Goal: Information Seeking & Learning: Learn about a topic

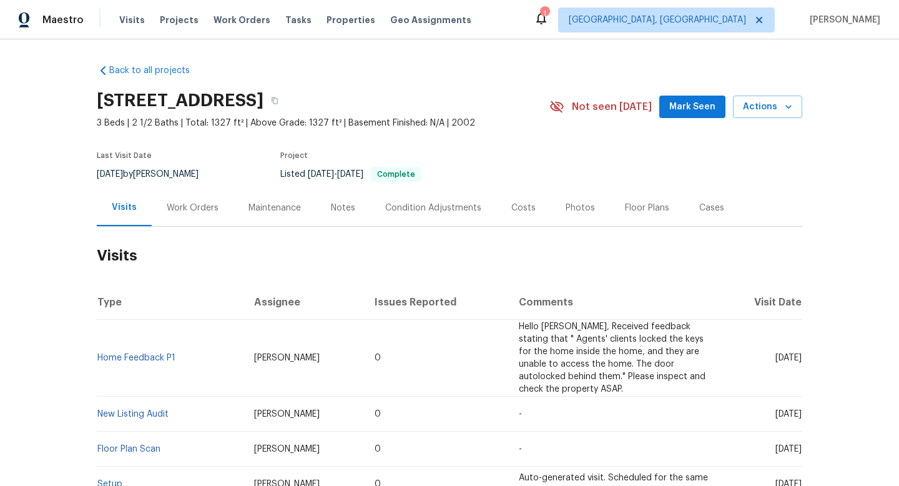
click at [178, 206] on div "Work Orders" at bounding box center [193, 208] width 52 height 12
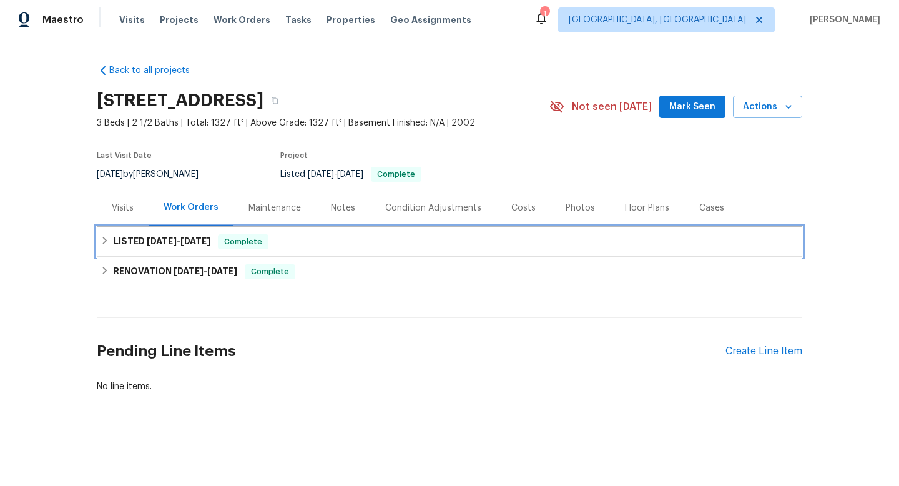
click at [177, 238] on span "[DATE] - [DATE]" at bounding box center [179, 241] width 64 height 9
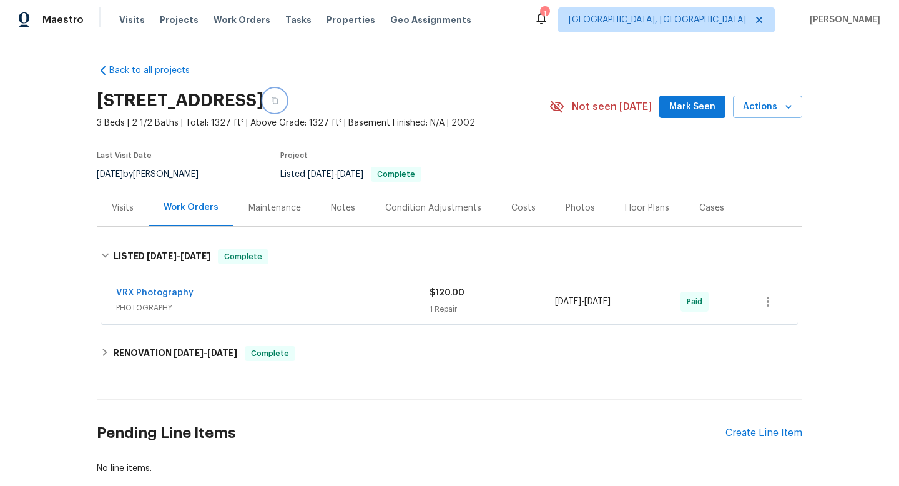
click at [286, 96] on button "button" at bounding box center [275, 100] width 22 height 22
click at [180, 171] on div "[DATE] by [PERSON_NAME]" at bounding box center [155, 174] width 117 height 15
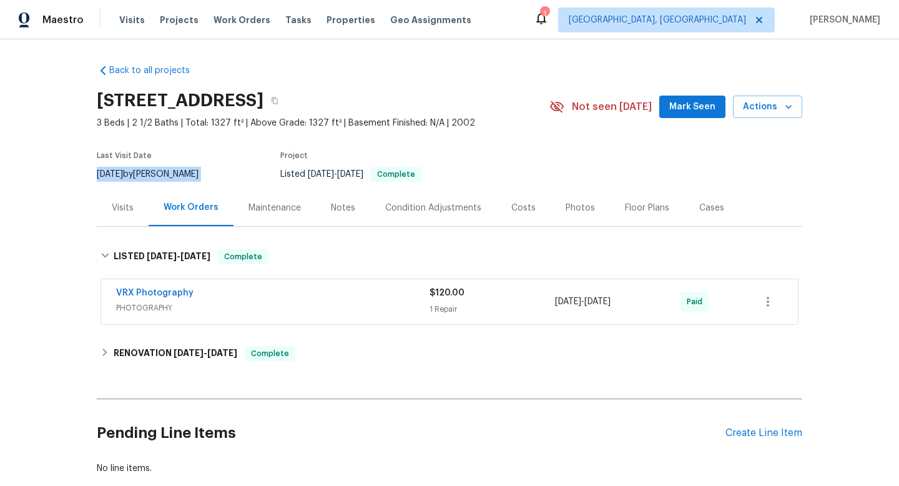
copy div "[DATE] by [PERSON_NAME]"
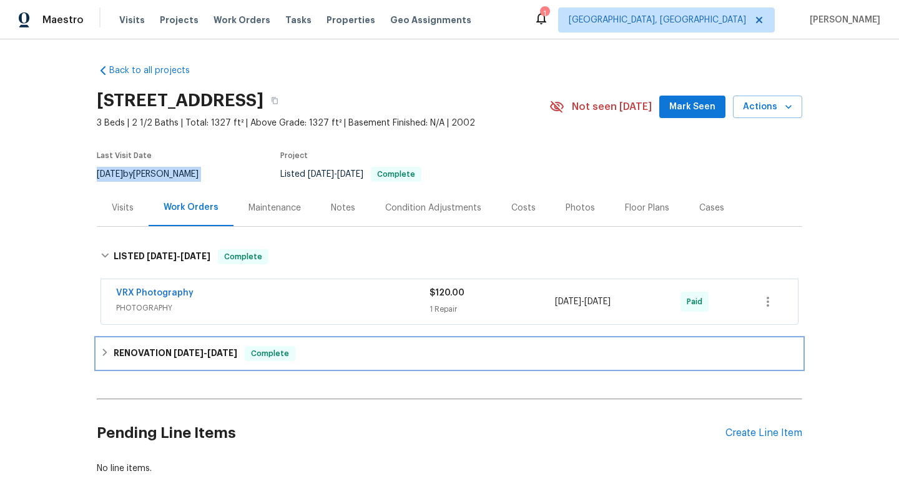
click at [141, 343] on div "RENOVATION [DATE] - [DATE] Complete" at bounding box center [450, 353] width 706 height 30
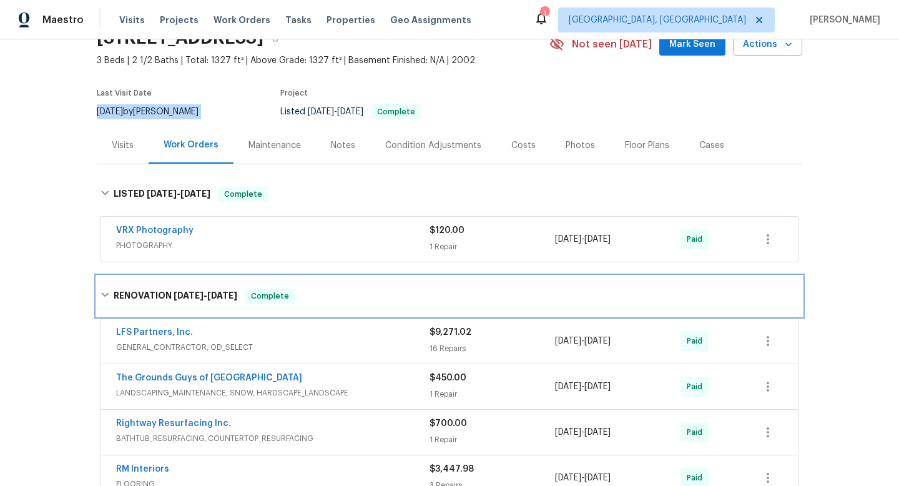
scroll to position [74, 0]
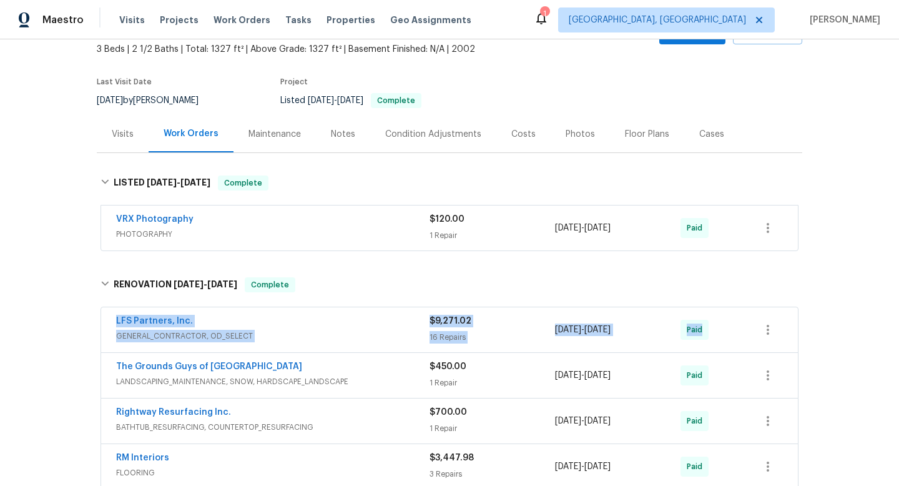
drag, startPoint x: 106, startPoint y: 318, endPoint x: 860, endPoint y: 313, distance: 753.8
click at [860, 313] on div "Back to all projects [STREET_ADDRESS] 3 Beds | 2 1/2 Baths | Total: 1327 ft² | …" at bounding box center [449, 262] width 899 height 447
copy div "LFS Partners, Inc. GENERAL_CONTRACTOR, OD_SELECT $9,271.02 16 Repairs [DATE] - …"
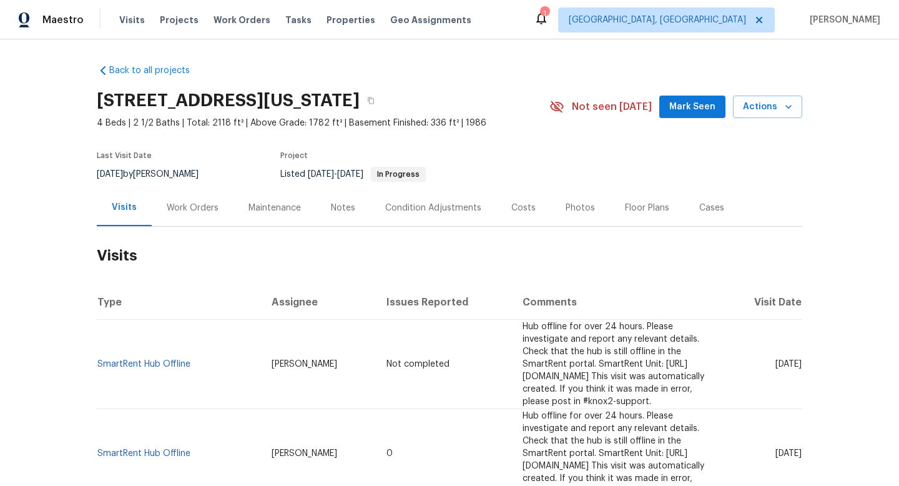
click at [208, 204] on div "Work Orders" at bounding box center [193, 208] width 52 height 12
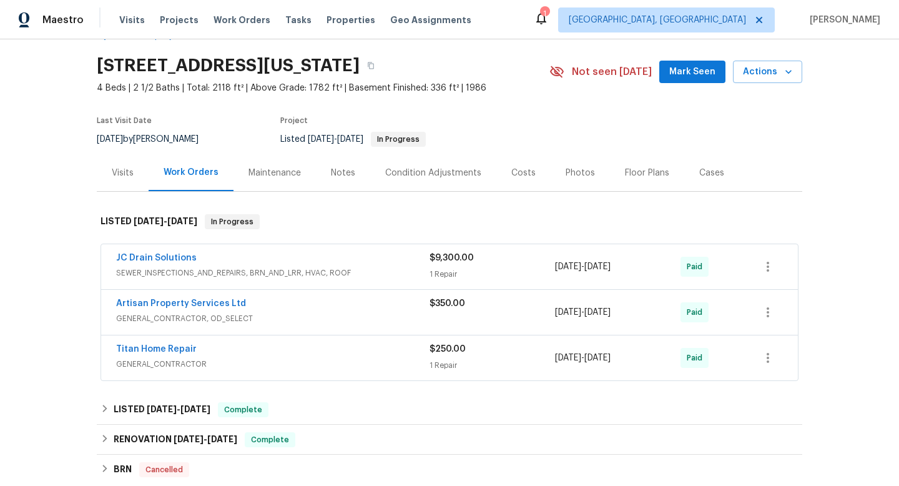
scroll to position [15, 0]
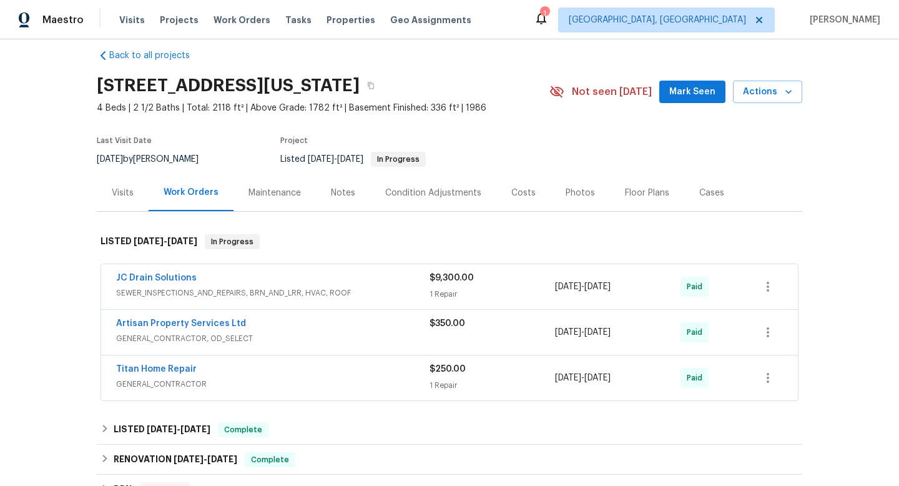
click at [342, 279] on div "JC Drain Solutions" at bounding box center [272, 279] width 313 height 15
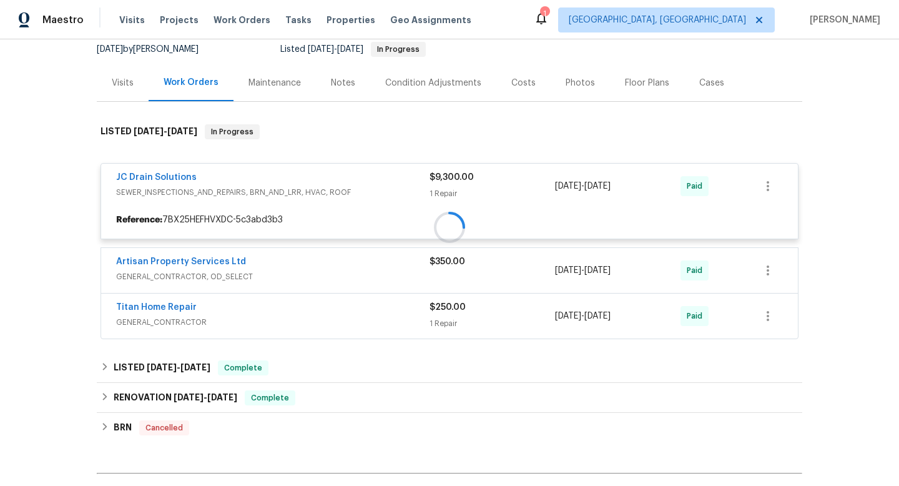
scroll to position [152, 0]
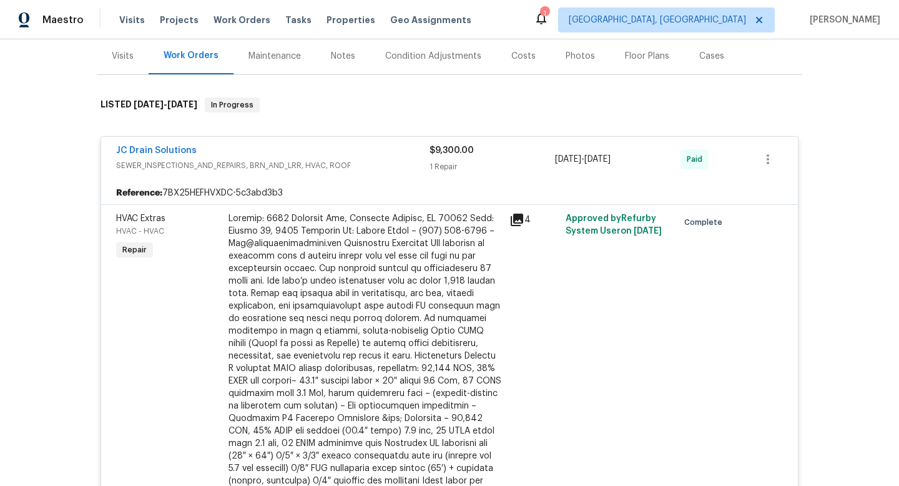
click at [359, 151] on div "JC Drain Solutions" at bounding box center [272, 151] width 313 height 15
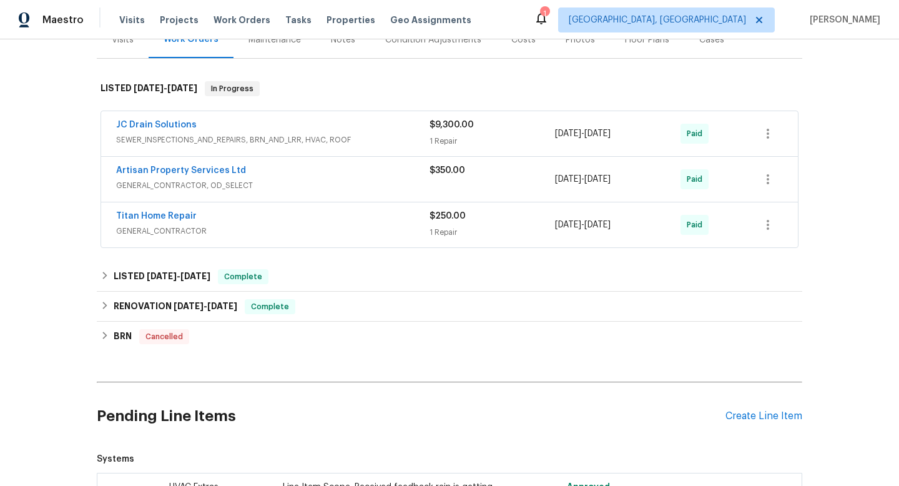
scroll to position [172, 0]
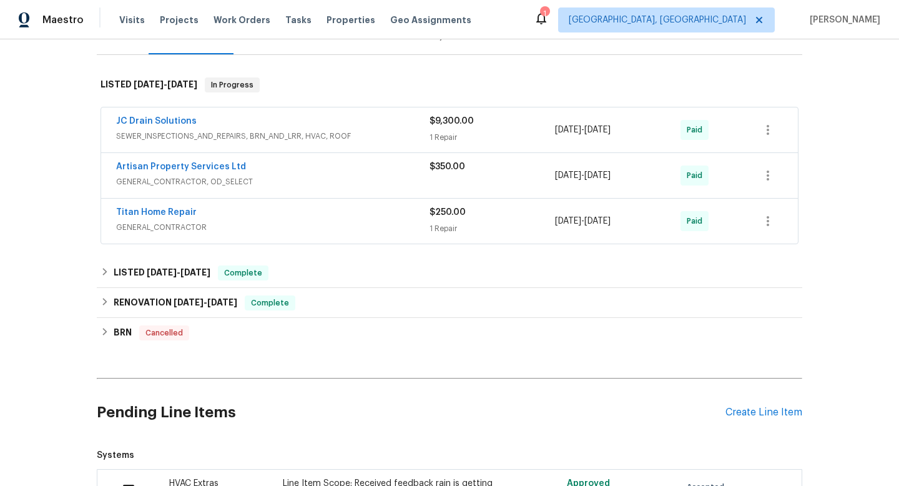
click at [353, 167] on div "Artisan Property Services Ltd" at bounding box center [272, 167] width 313 height 15
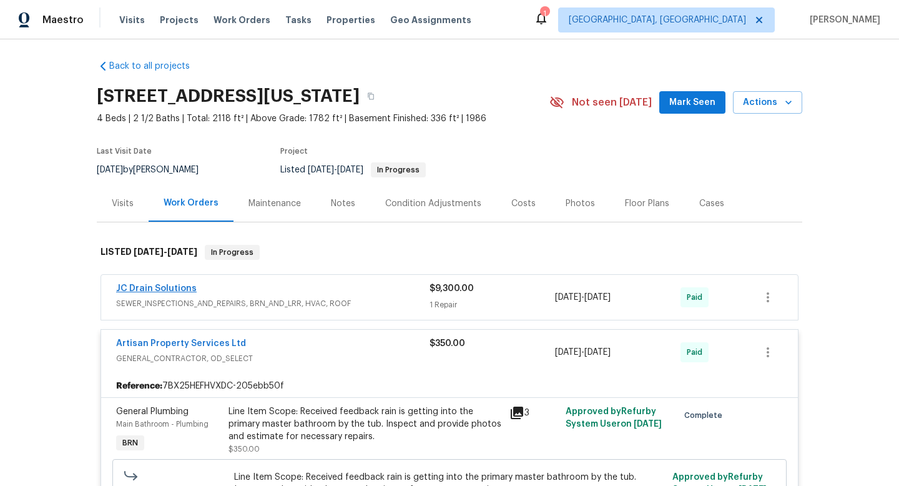
scroll to position [0, 0]
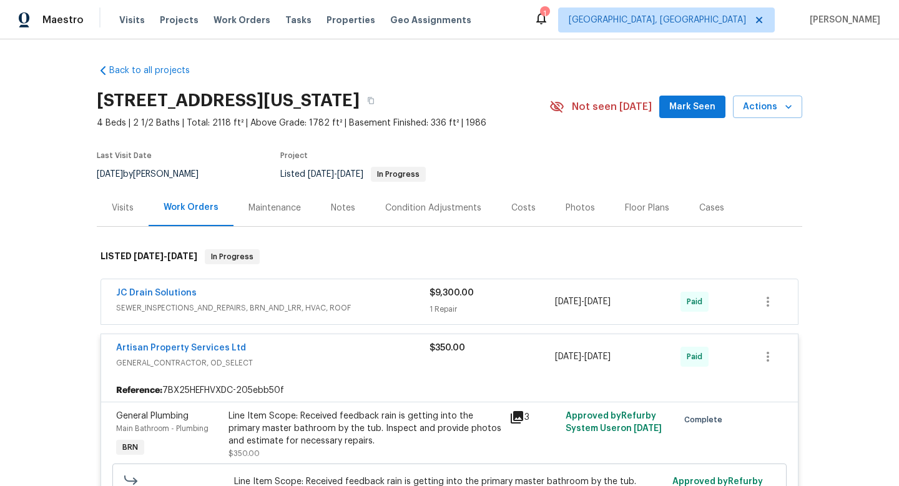
click at [120, 172] on span "8/19/2025" at bounding box center [110, 174] width 26 height 9
click at [162, 172] on div "8/19/2025 by Chris Thomas" at bounding box center [155, 174] width 117 height 15
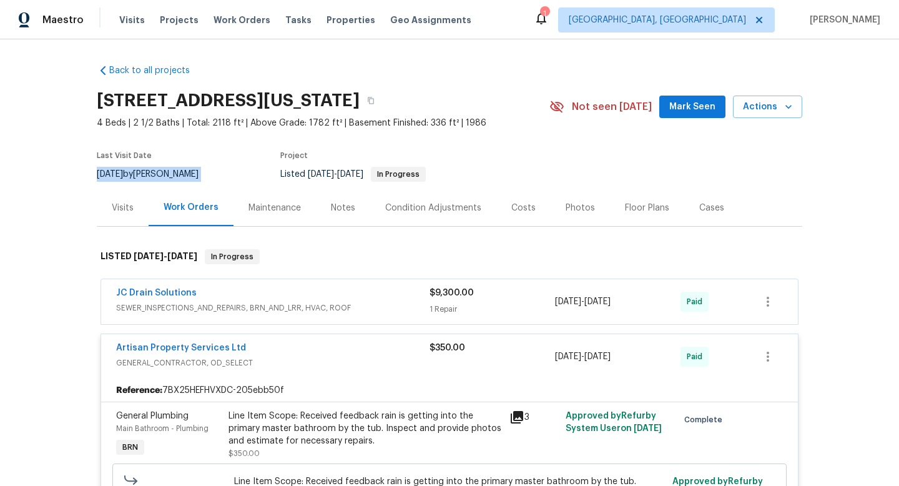
click at [162, 172] on div "8/19/2025 by Chris Thomas" at bounding box center [155, 174] width 117 height 15
copy div "8/19/2025 by Chris Thomas"
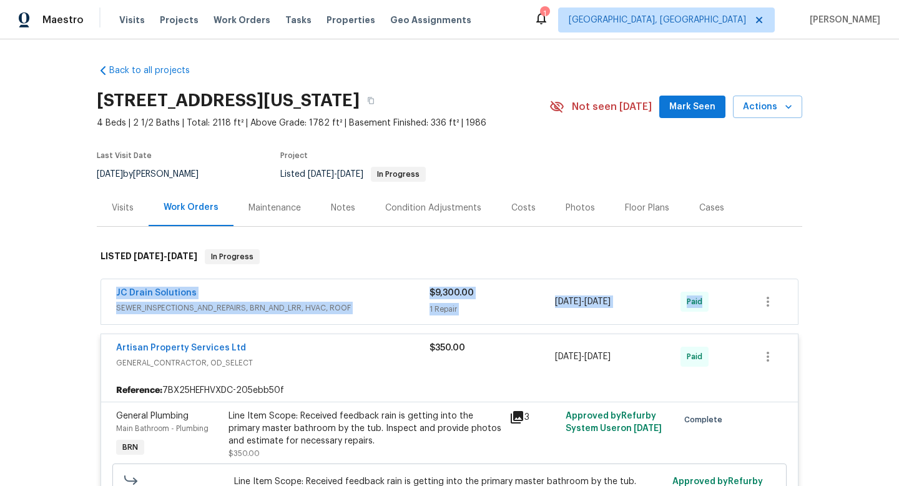
drag, startPoint x: 109, startPoint y: 286, endPoint x: 711, endPoint y: 299, distance: 602.8
click at [711, 300] on div "JC Drain Solutions SEWER_INSPECTIONS_AND_REPAIRS, BRN_AND_LRR, HVAC, ROOF $9,30…" at bounding box center [449, 301] width 697 height 45
copy div "JC Drain Solutions SEWER_INSPECTIONS_AND_REPAIRS, BRN_AND_LRR, HVAC, ROOF $9,30…"
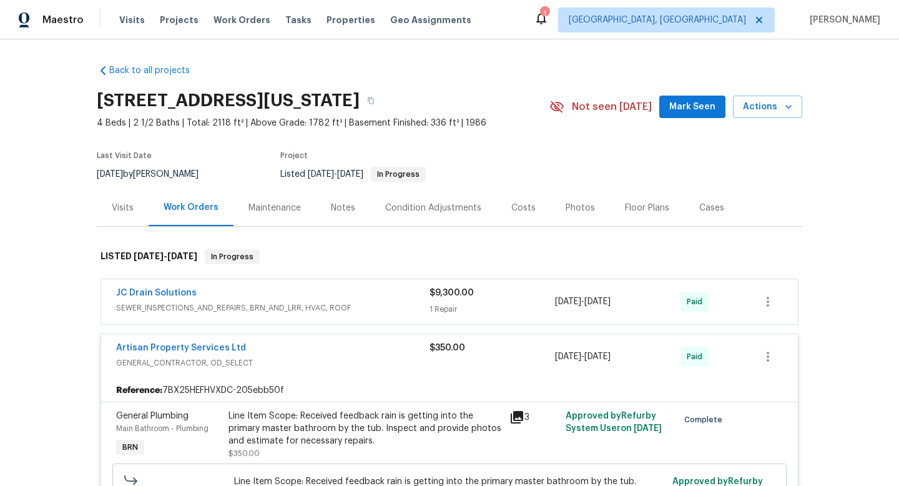
click at [250, 284] on div "JC Drain Solutions SEWER_INSPECTIONS_AND_REPAIRS, BRN_AND_LRR, HVAC, ROOF $9,30…" at bounding box center [449, 301] width 697 height 45
click at [252, 295] on div "JC Drain Solutions" at bounding box center [272, 294] width 313 height 15
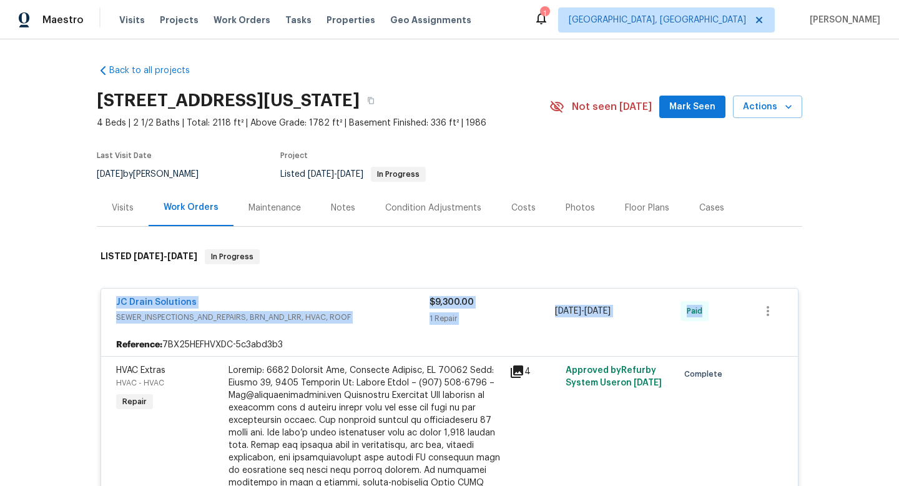
drag, startPoint x: 106, startPoint y: 296, endPoint x: 752, endPoint y: 303, distance: 646.4
click at [752, 303] on div "JC Drain Solutions SEWER_INSPECTIONS_AND_REPAIRS, BRN_AND_LRR, HVAC, ROOF $9,30…" at bounding box center [449, 311] width 697 height 45
copy div "JC Drain Solutions SEWER_INSPECTIONS_AND_REPAIRS, BRN_AND_LRR, HVAC, ROOF $9,30…"
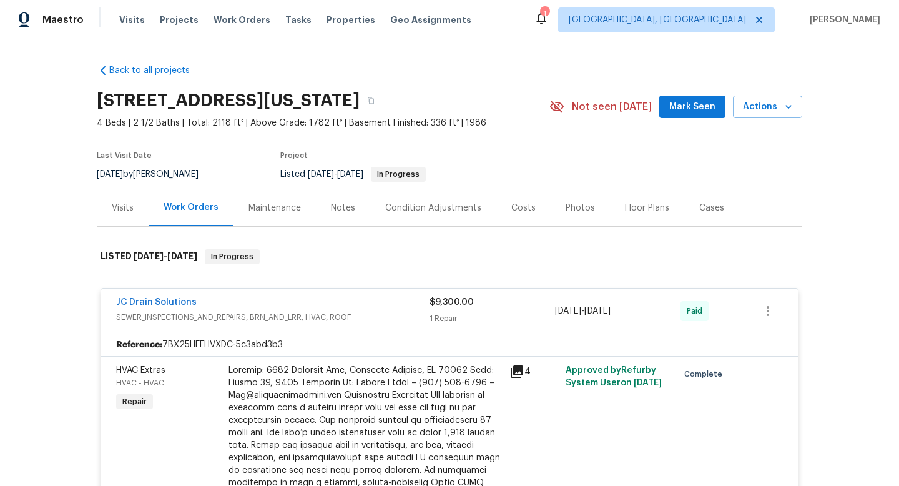
click at [126, 205] on div "Visits" at bounding box center [123, 208] width 22 height 12
